Goal: Transaction & Acquisition: Book appointment/travel/reservation

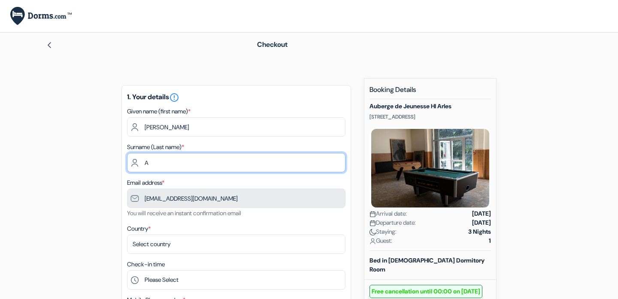
click at [268, 154] on input "A" at bounding box center [236, 162] width 218 height 19
click at [268, 166] on input "A" at bounding box center [236, 162] width 218 height 19
type input "Adams"
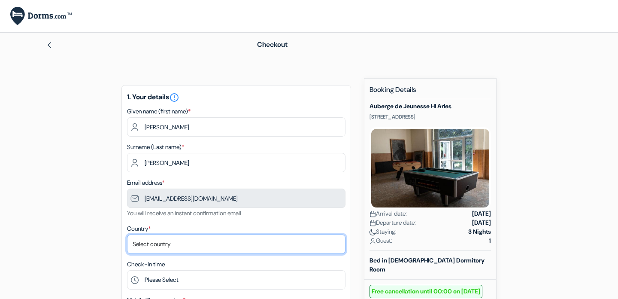
select select "us"
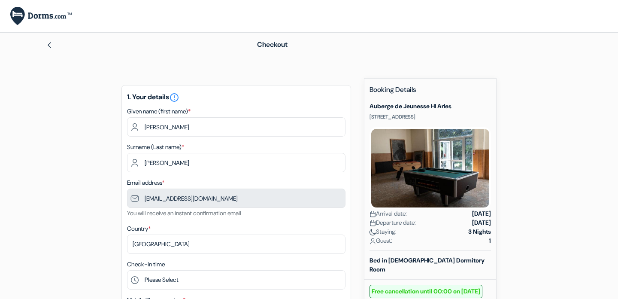
type input "9167641649"
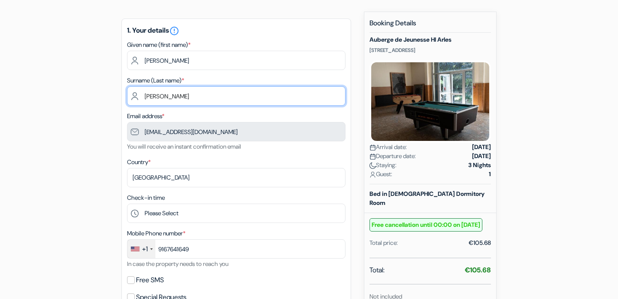
scroll to position [75, 0]
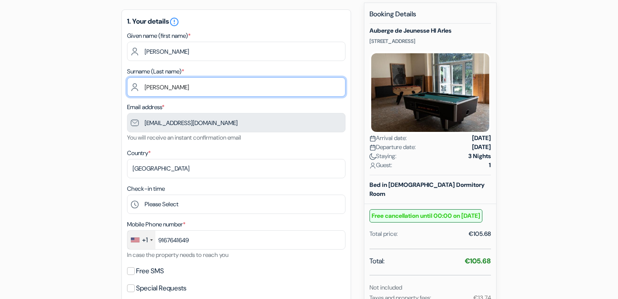
type input "Adams"
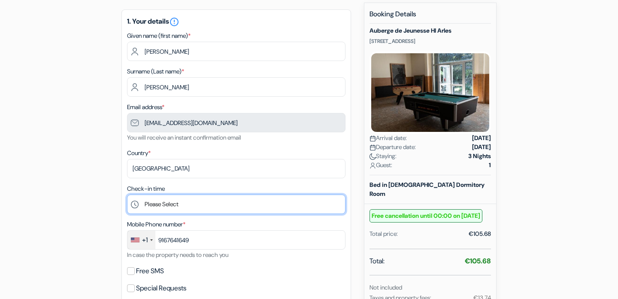
click at [208, 208] on select "Please Select 17:00 18:00 19:00 20:00 21:00 22:00 23:00" at bounding box center [236, 203] width 218 height 19
select select "21"
click at [127, 195] on select "Please Select 17:00 18:00 19:00 20:00 21:00 22:00 23:00" at bounding box center [236, 203] width 218 height 19
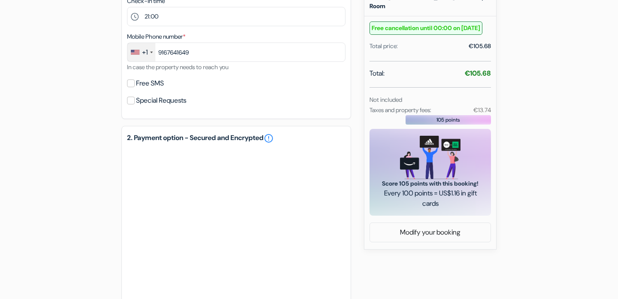
scroll to position [405, 0]
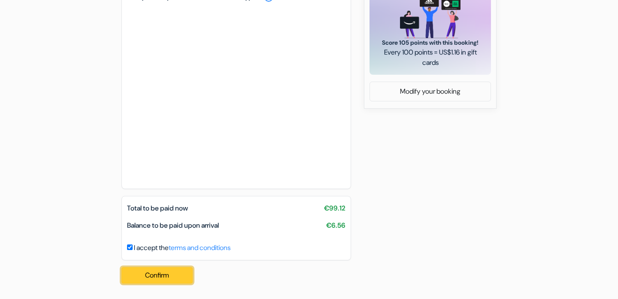
click at [156, 268] on button "Confirm Loading..." at bounding box center [156, 275] width 71 height 16
